Goal: Task Accomplishment & Management: Complete application form

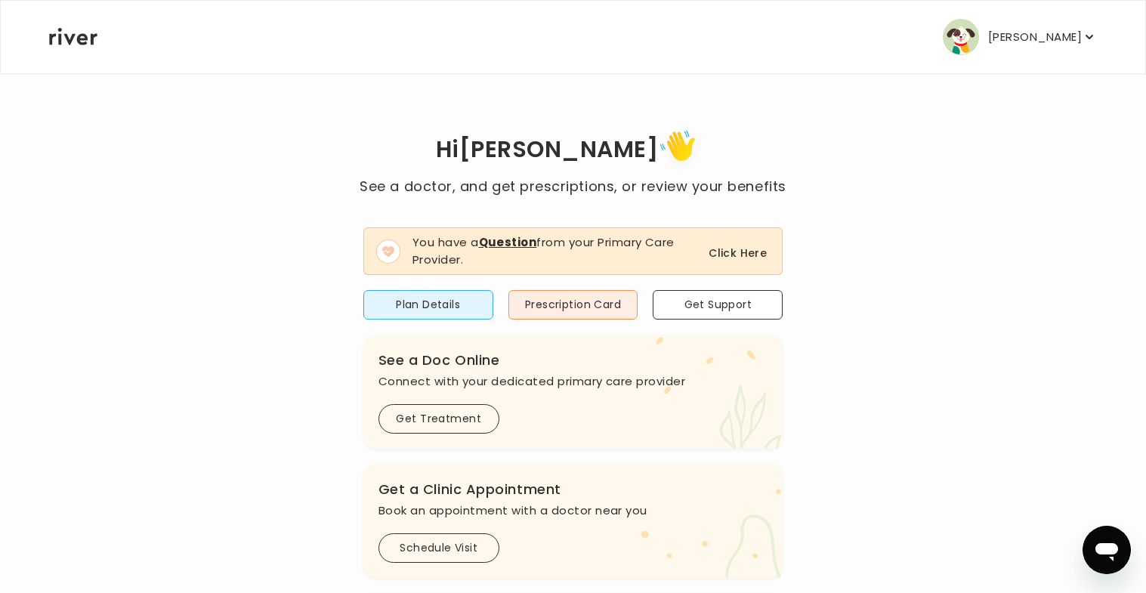
click at [723, 251] on button "Click Here" at bounding box center [737, 253] width 58 height 18
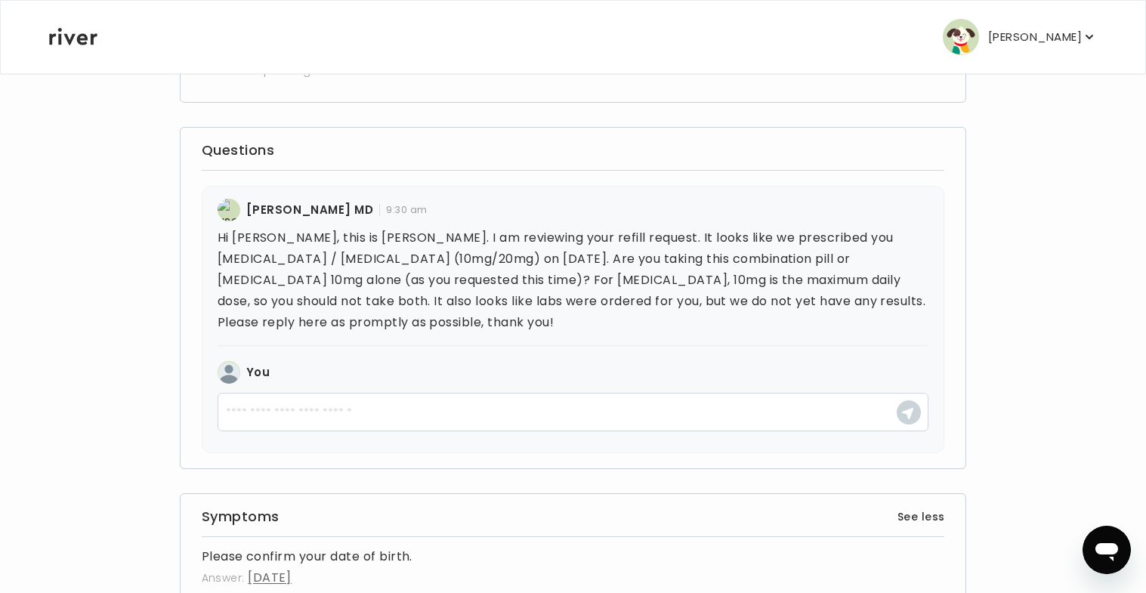
scroll to position [193, 0]
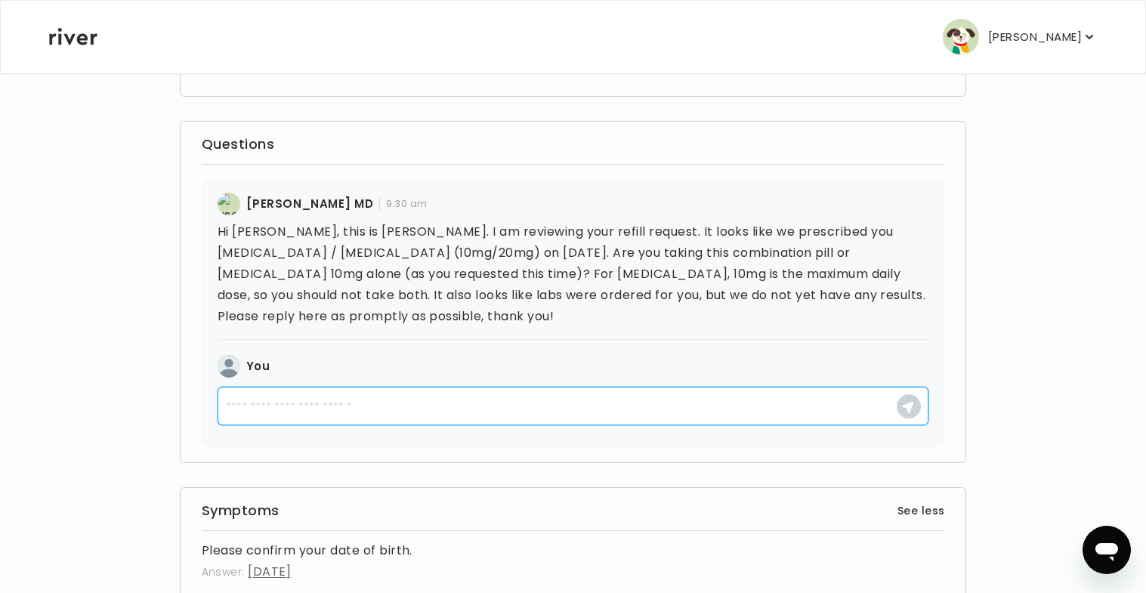
click at [380, 392] on textarea at bounding box center [572, 406] width 711 height 39
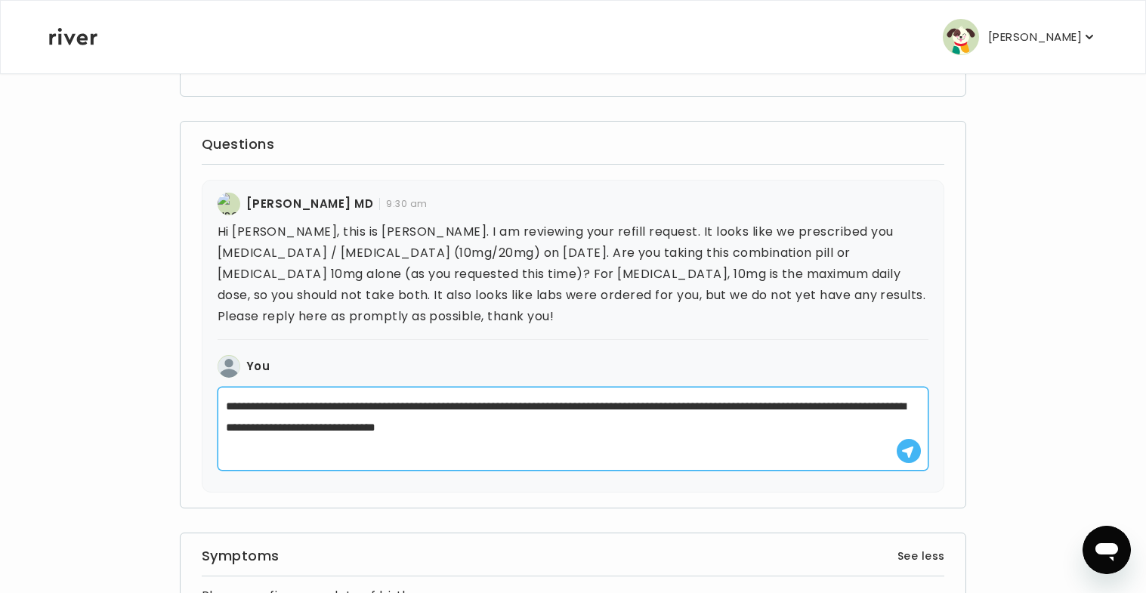
type textarea "**********"
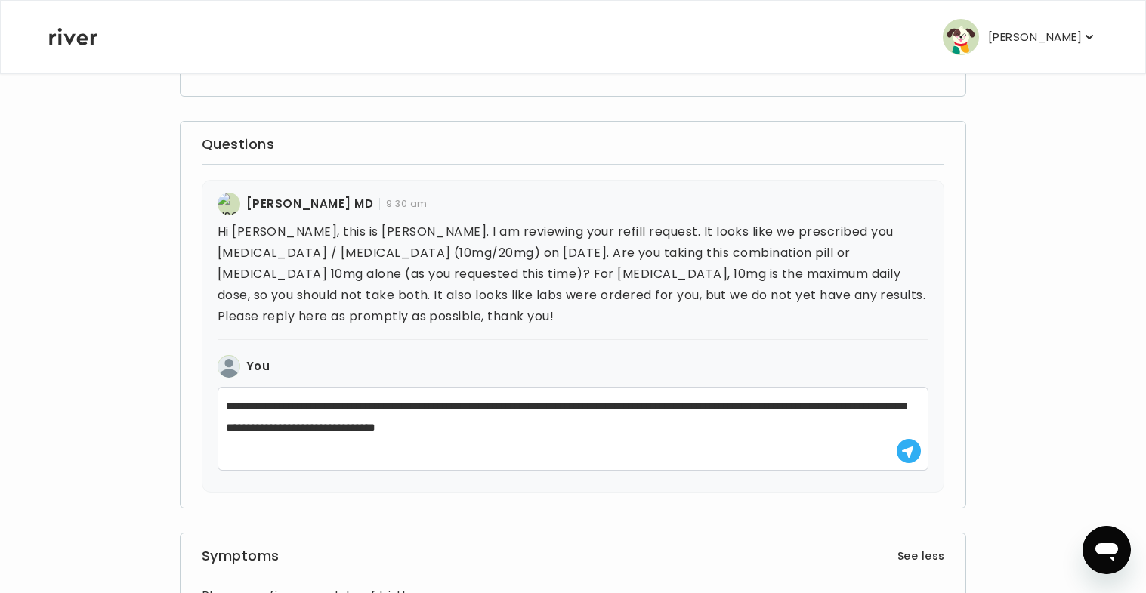
click at [905, 455] on icon "button" at bounding box center [907, 452] width 13 height 13
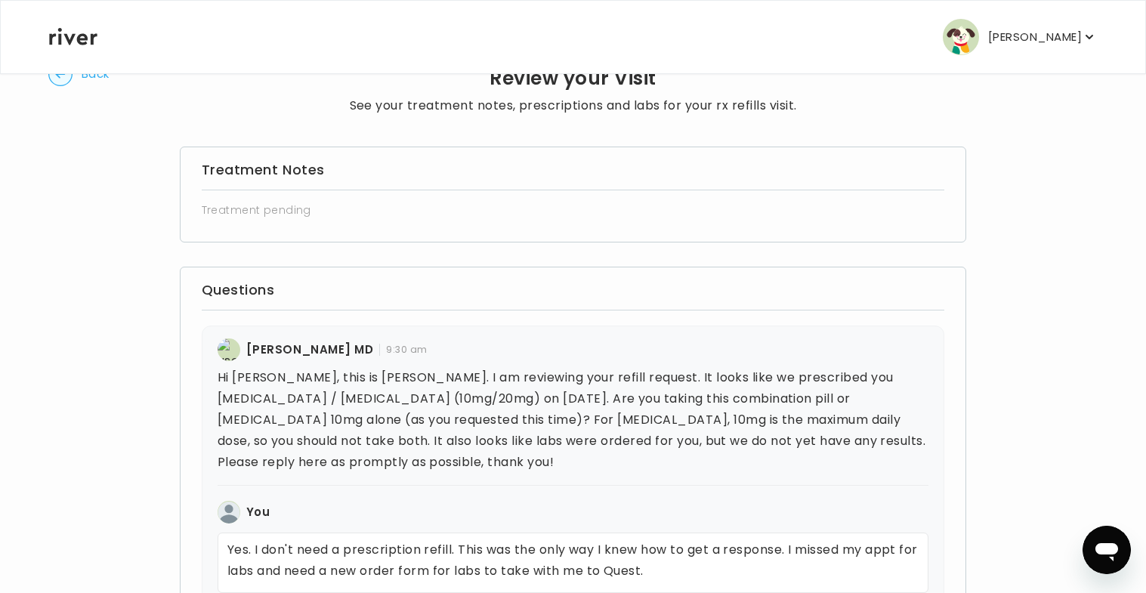
scroll to position [45, 0]
click at [59, 83] on circle "button" at bounding box center [60, 75] width 23 height 23
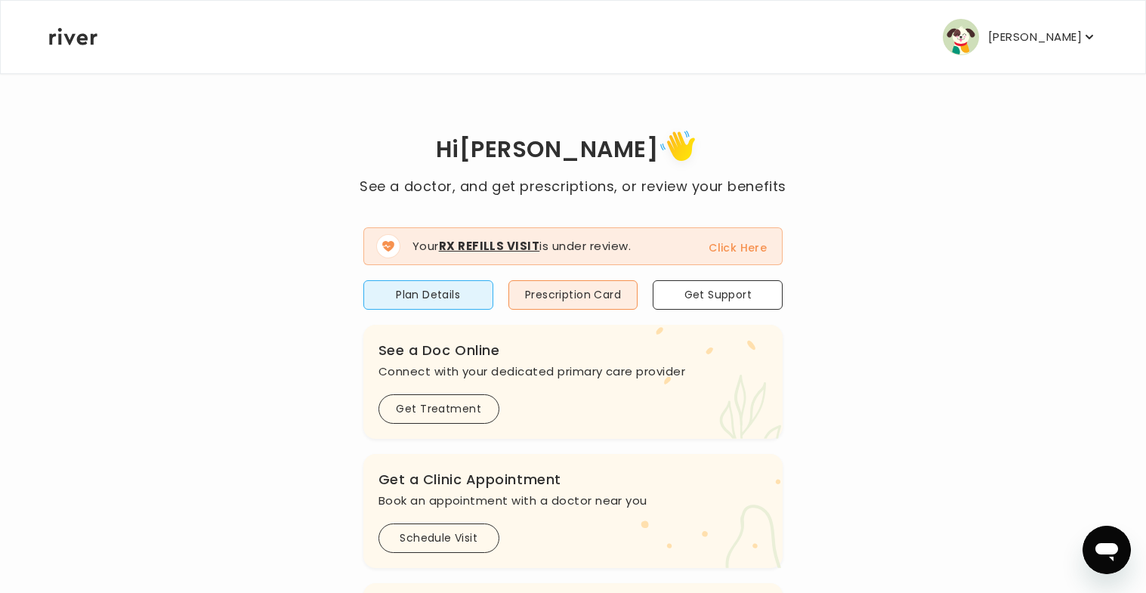
click at [730, 251] on button "Click Here" at bounding box center [737, 248] width 58 height 18
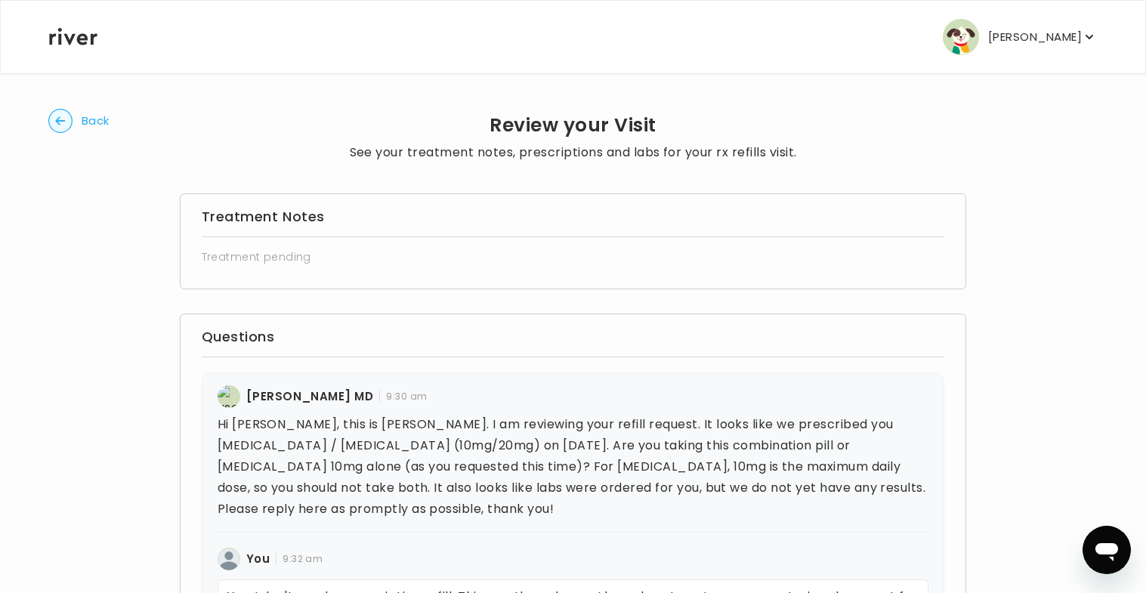
click at [63, 116] on circle "button" at bounding box center [60, 121] width 23 height 23
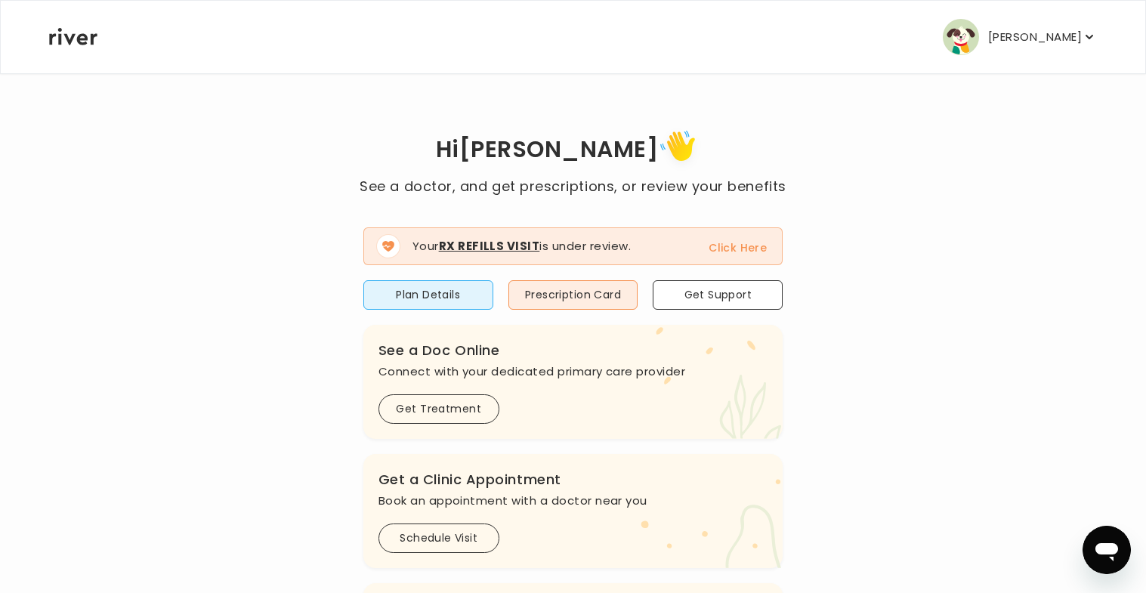
click at [743, 252] on button "Click Here" at bounding box center [737, 248] width 58 height 18
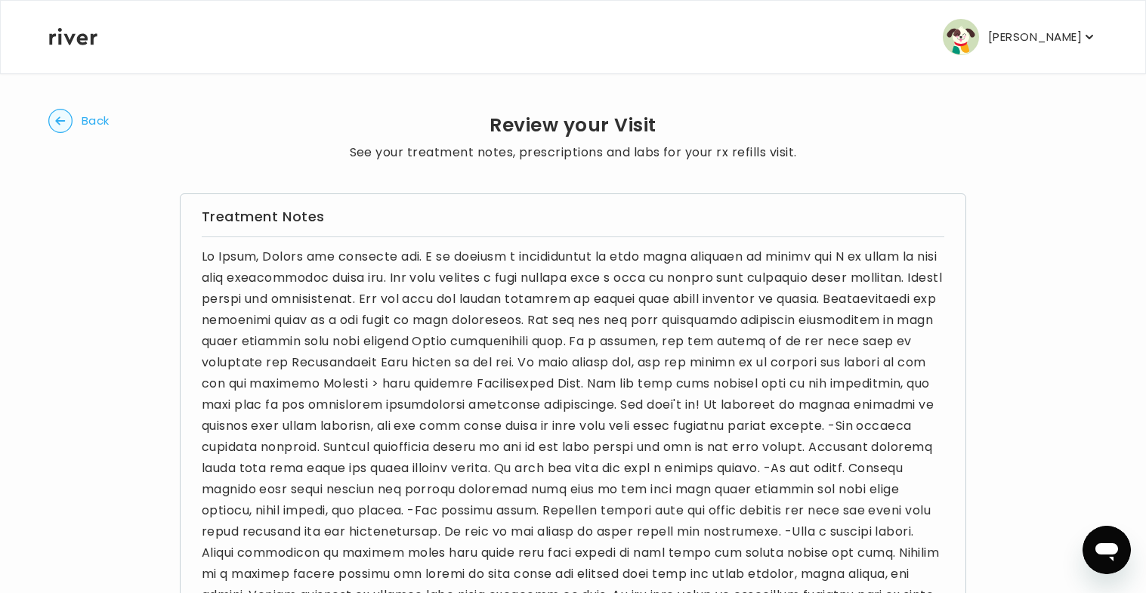
click at [66, 124] on circle "button" at bounding box center [60, 121] width 23 height 23
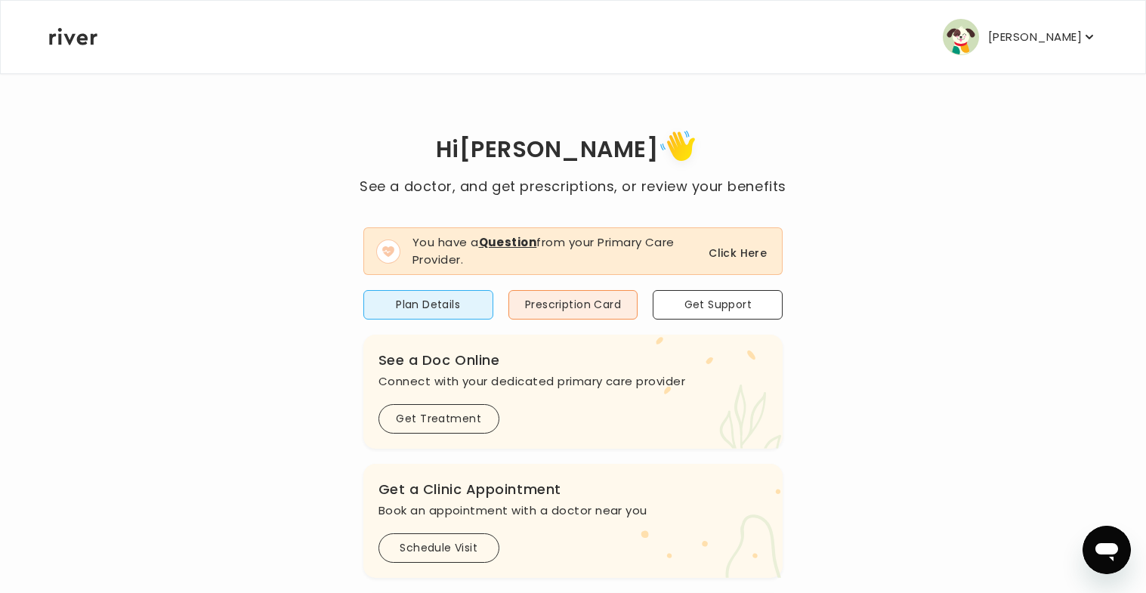
click at [748, 255] on button "Click Here" at bounding box center [737, 253] width 58 height 18
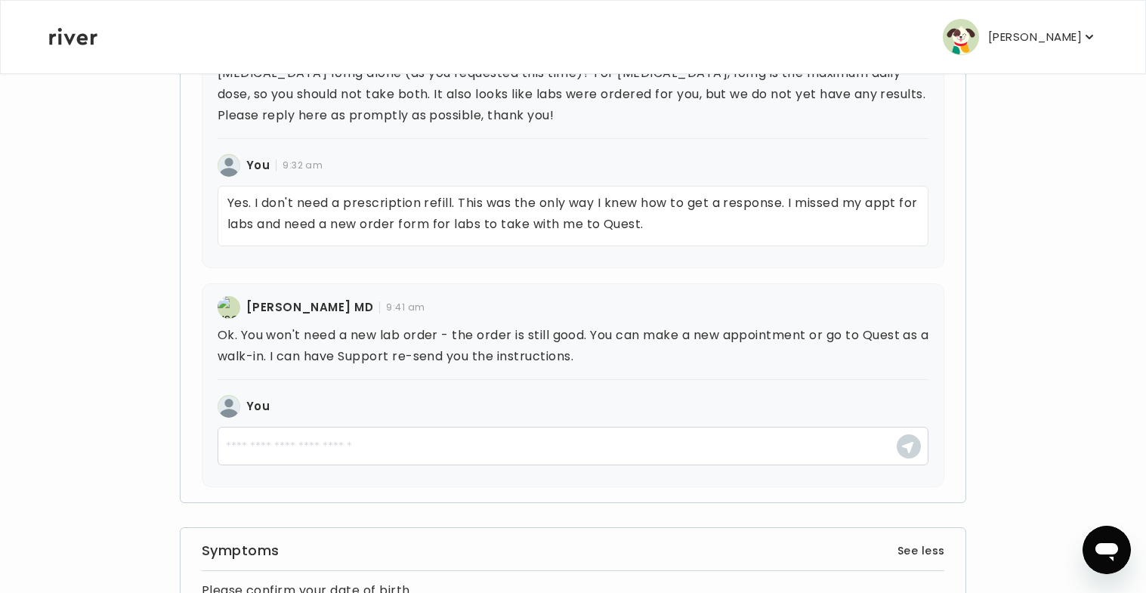
scroll to position [1199, 0]
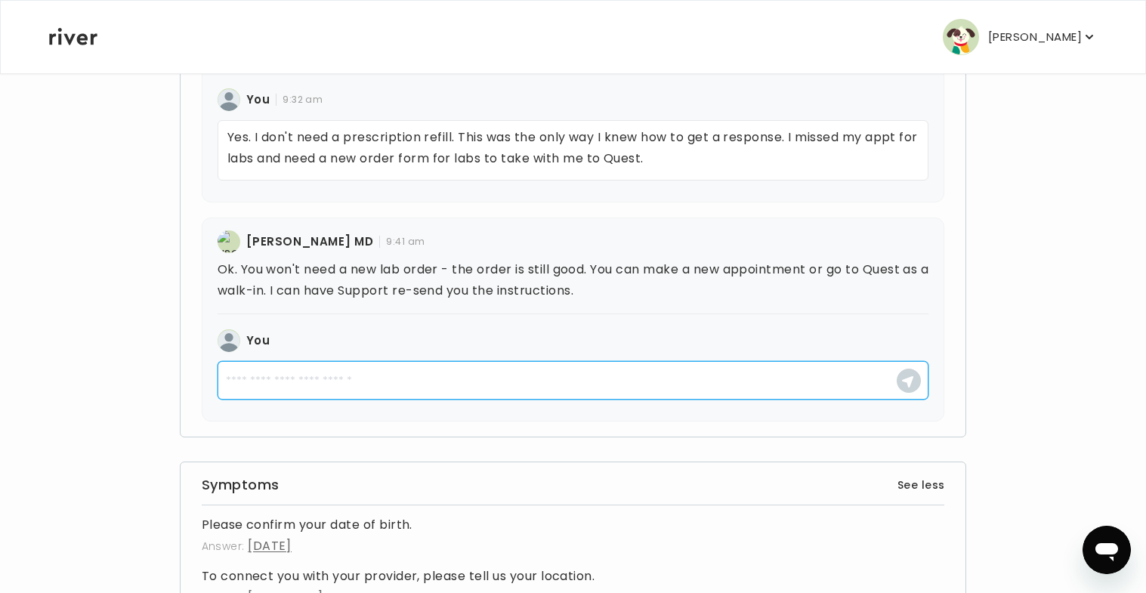
click at [435, 400] on textarea at bounding box center [572, 380] width 711 height 39
click at [550, 400] on textarea "**********" at bounding box center [572, 380] width 711 height 39
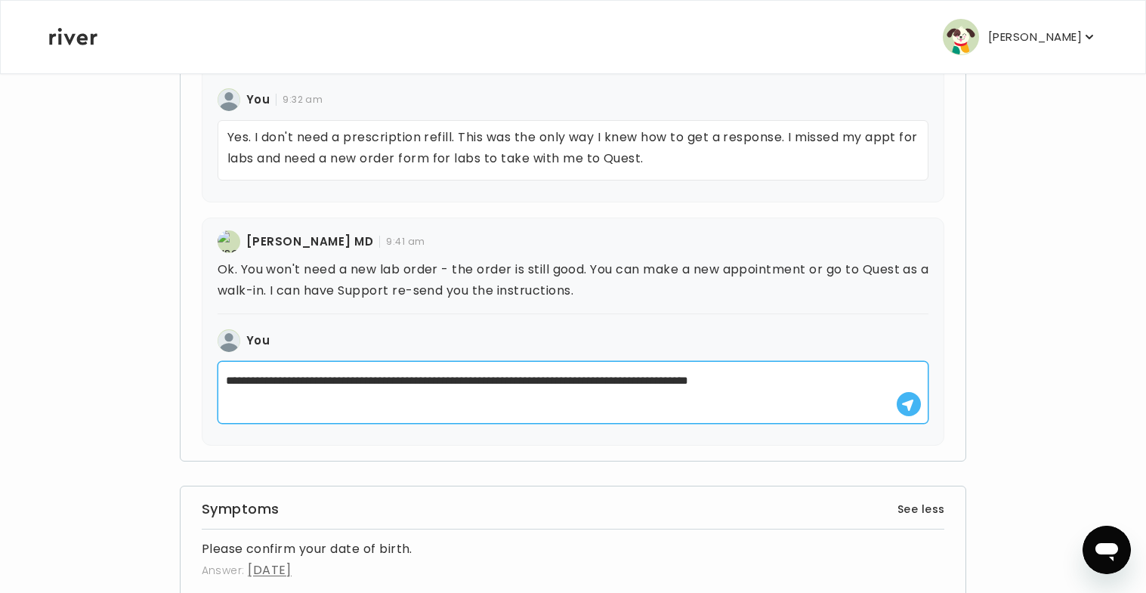
type textarea "**********"
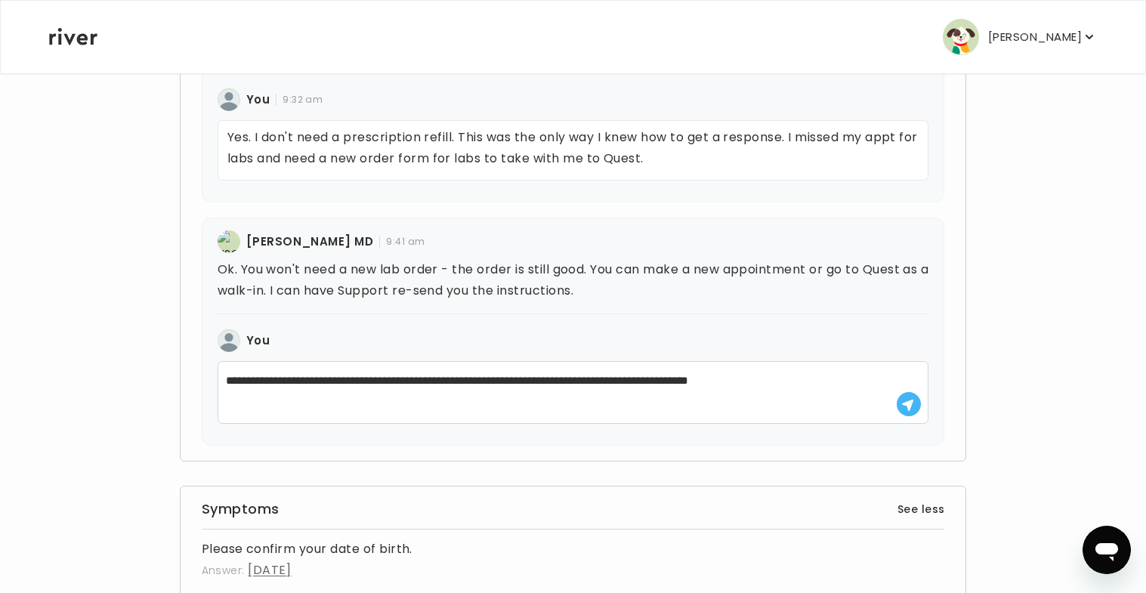
click at [913, 412] on icon "button" at bounding box center [907, 405] width 13 height 13
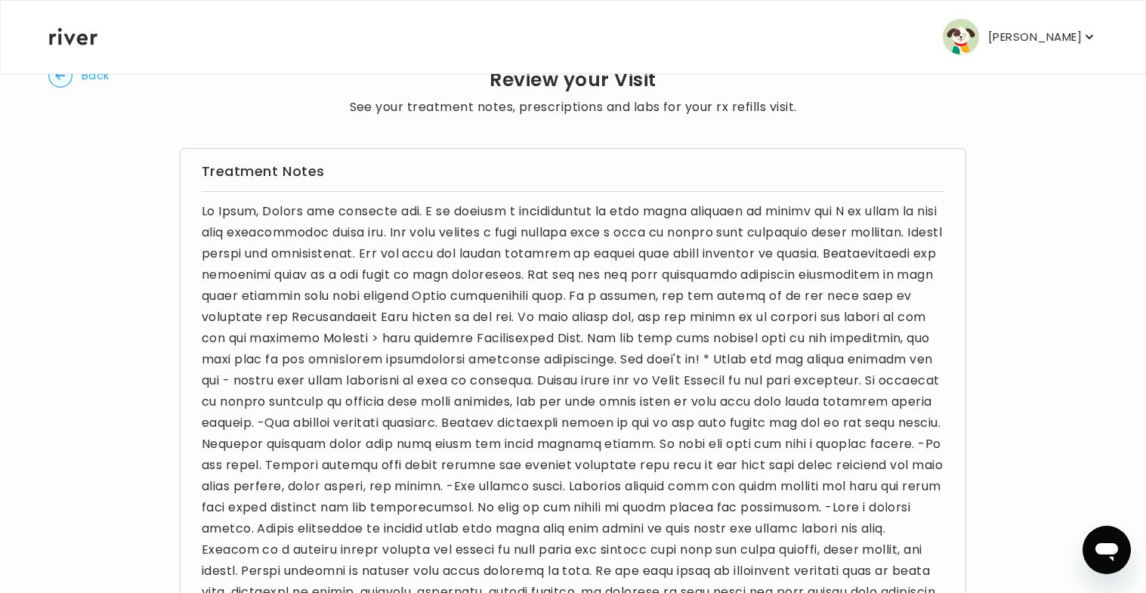
scroll to position [0, 0]
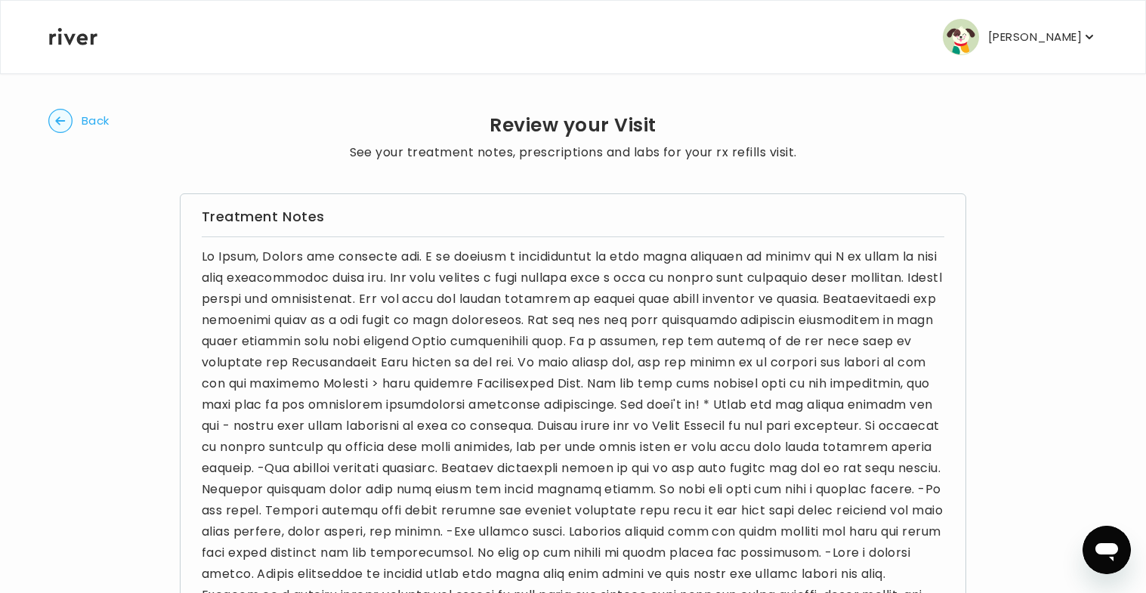
click at [63, 120] on icon "button" at bounding box center [60, 120] width 10 height 8
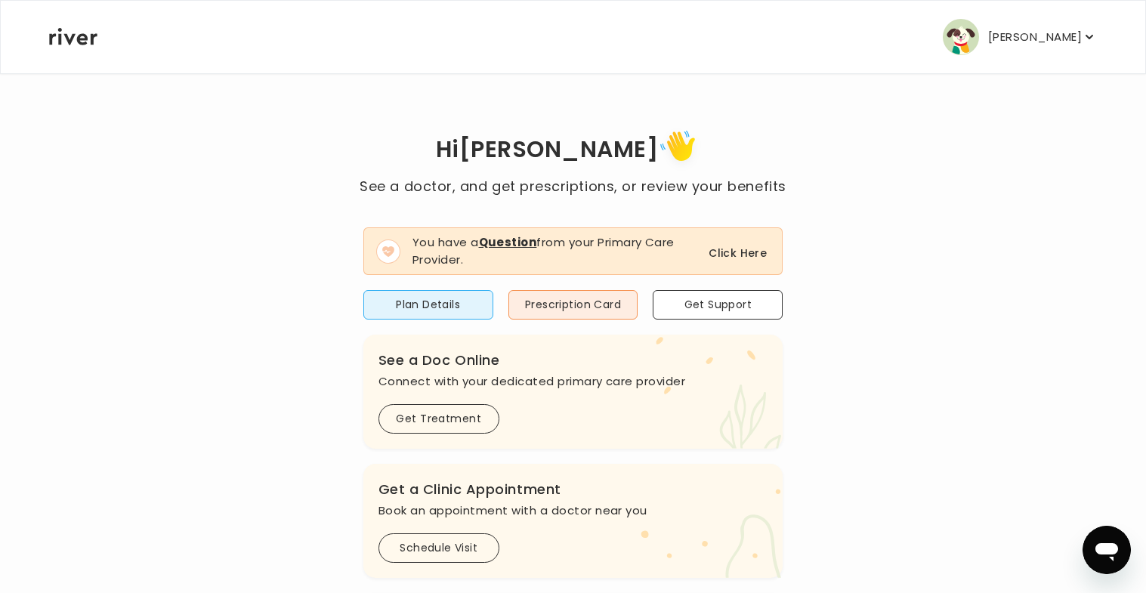
click at [738, 255] on button "Click Here" at bounding box center [737, 253] width 58 height 18
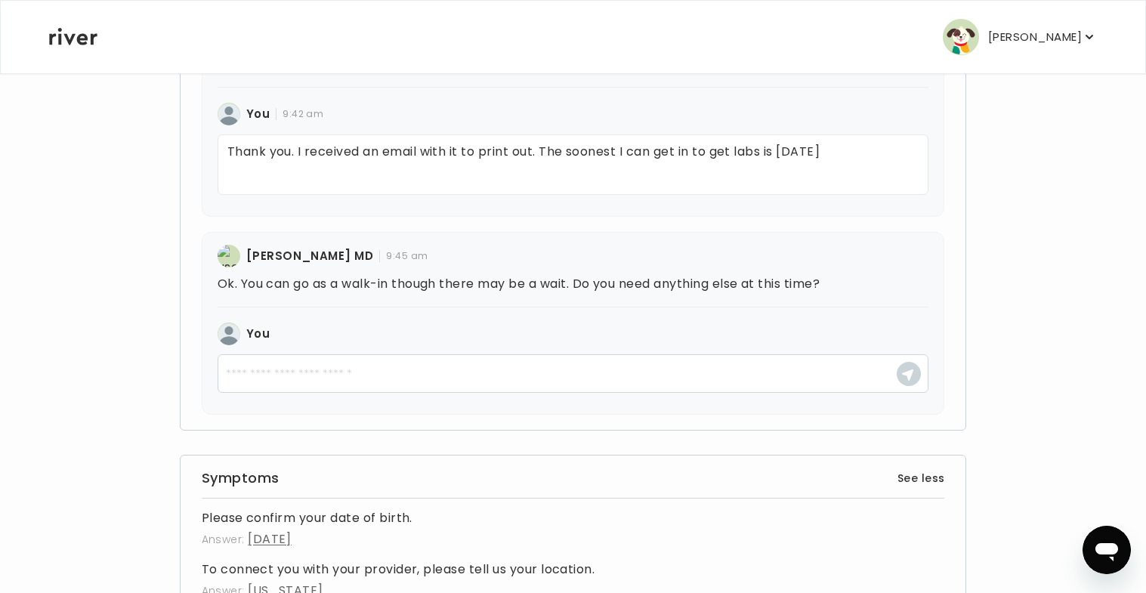
scroll to position [1328, 0]
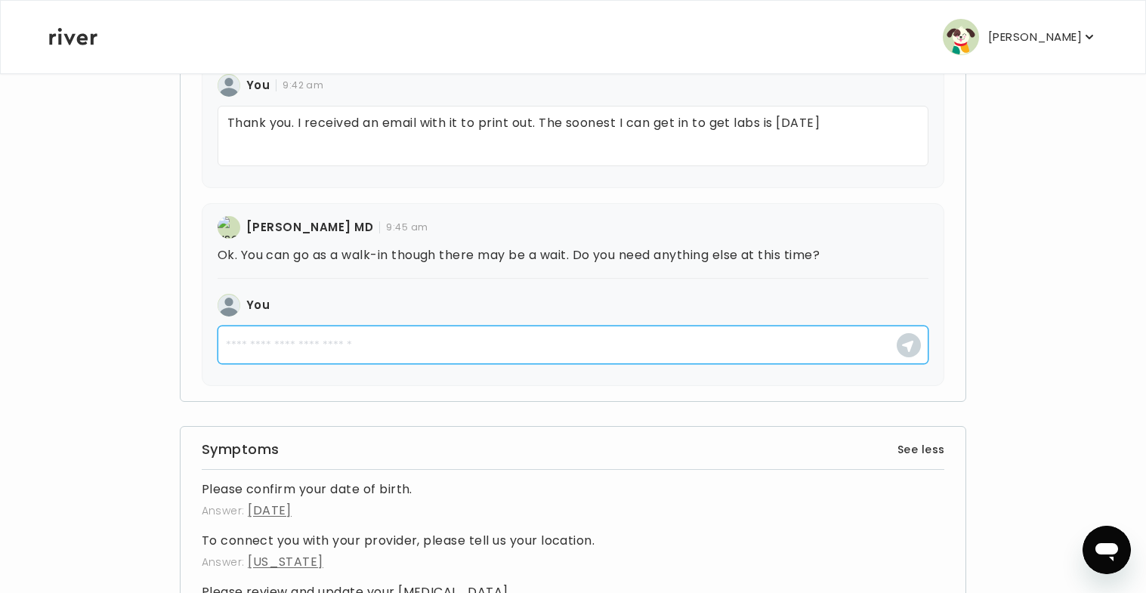
click at [577, 364] on textarea at bounding box center [572, 344] width 711 height 39
type textarea "**********"
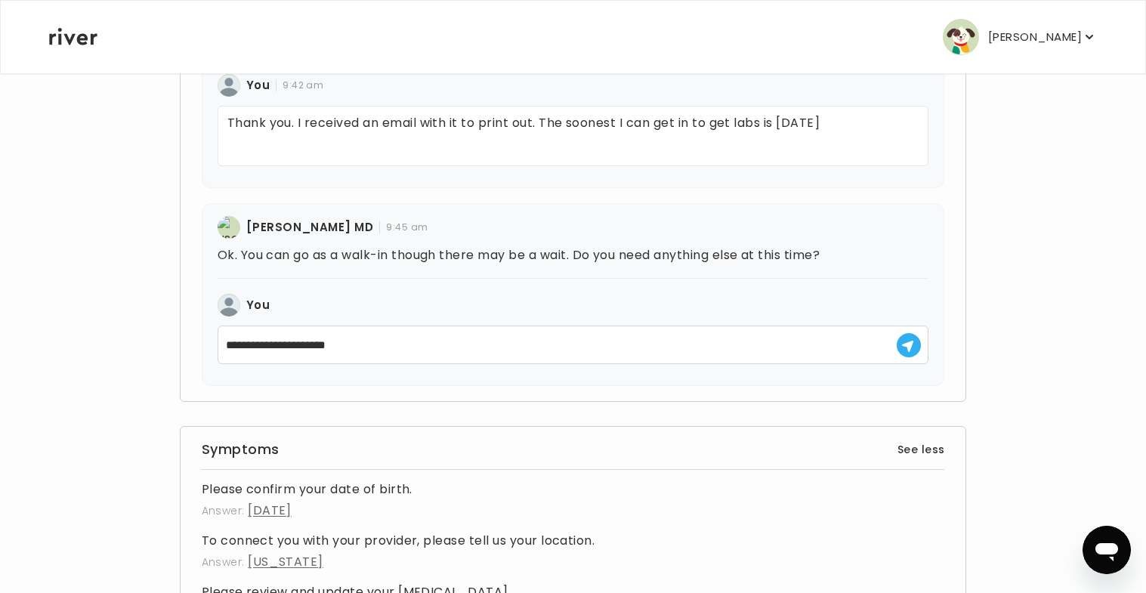
click at [912, 357] on button "button" at bounding box center [908, 345] width 24 height 24
